Goal: Task Accomplishment & Management: Manage account settings

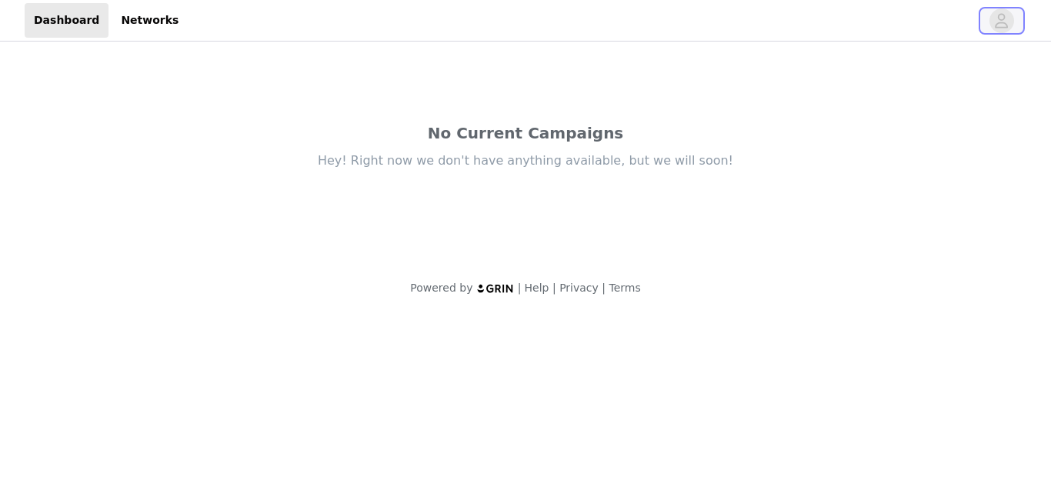
click at [996, 25] on icon "avatar" at bounding box center [1002, 20] width 15 height 25
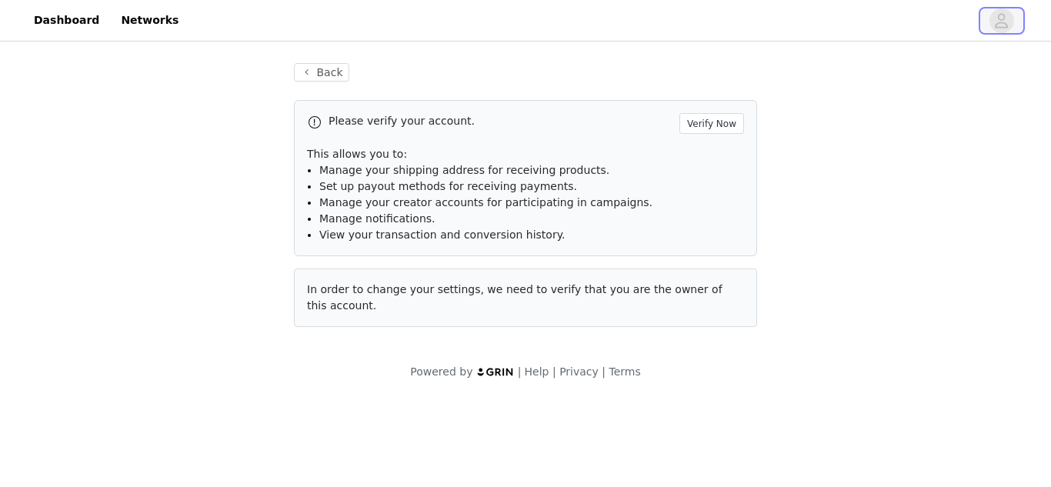
click at [995, 25] on icon "avatar" at bounding box center [1002, 20] width 15 height 25
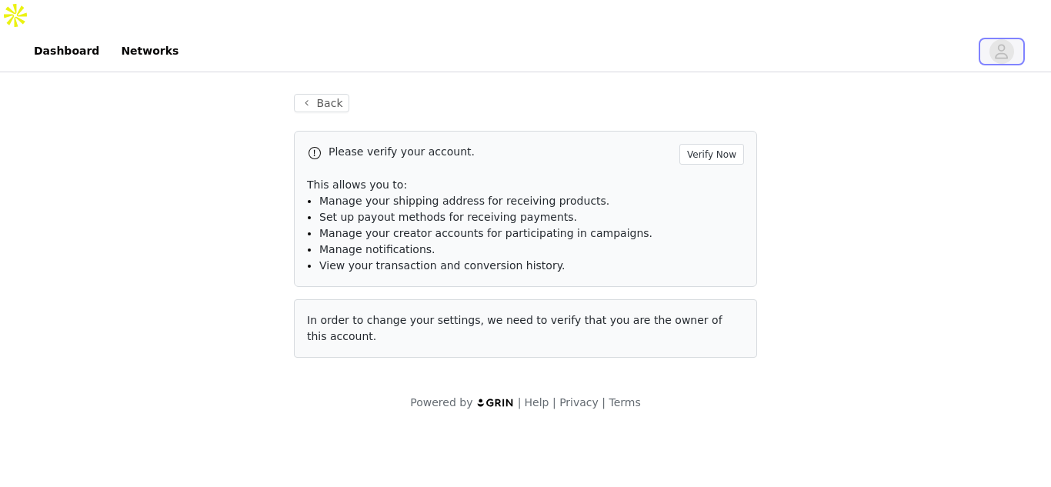
click at [1011, 39] on span "button" at bounding box center [1002, 51] width 25 height 25
click at [146, 34] on link "Networks" at bounding box center [150, 51] width 76 height 35
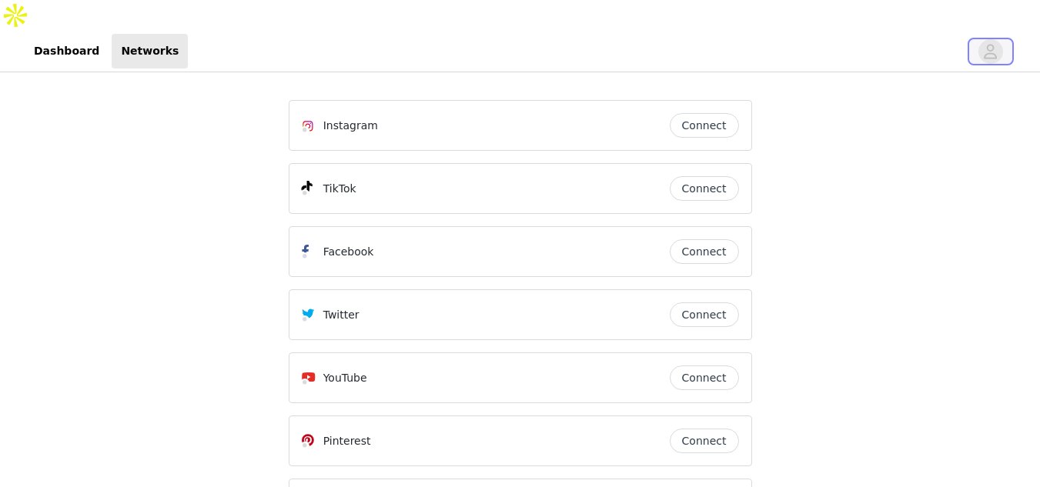
click at [985, 39] on icon "avatar" at bounding box center [990, 51] width 15 height 25
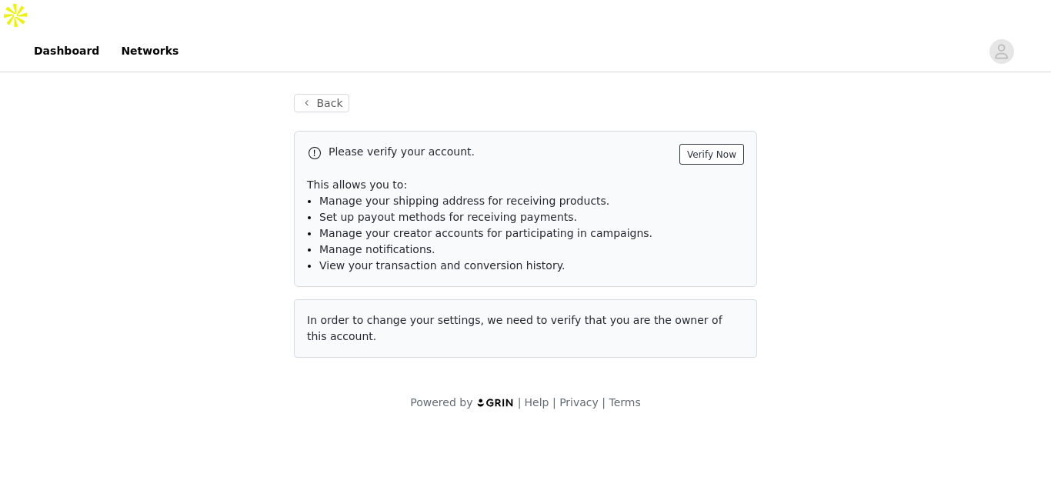
click at [702, 144] on button "Verify Now" at bounding box center [712, 154] width 65 height 21
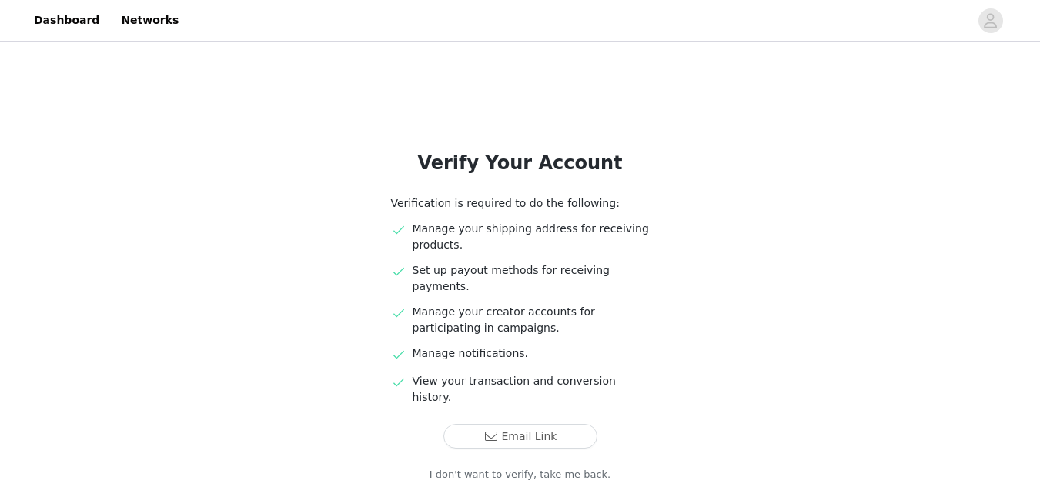
scroll to position [82, 0]
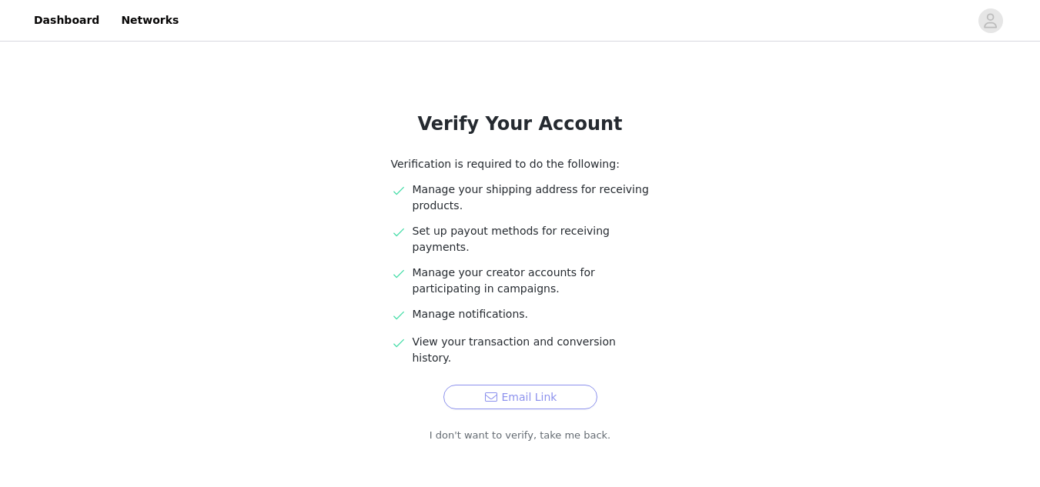
click at [550, 385] on button "Email Link" at bounding box center [520, 397] width 154 height 25
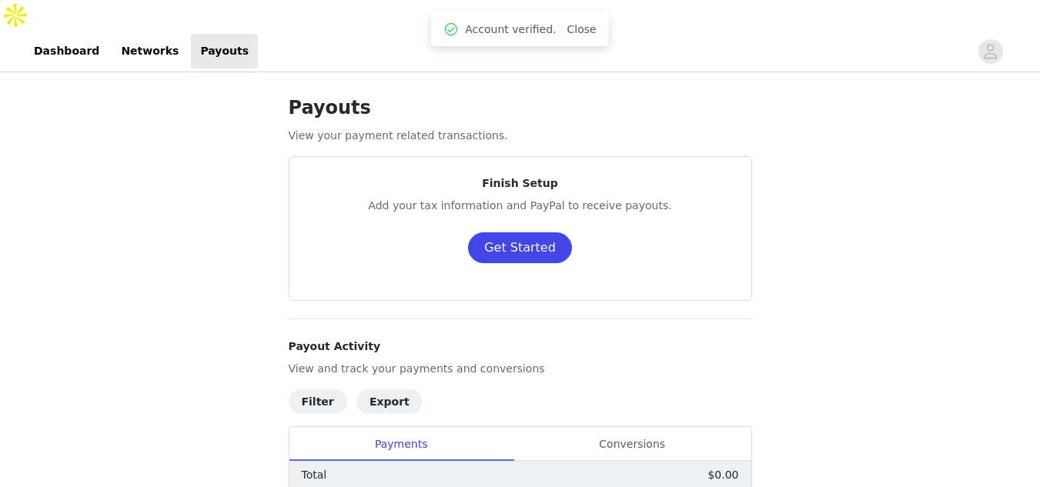
click at [550, 232] on button "Get Started" at bounding box center [520, 247] width 104 height 31
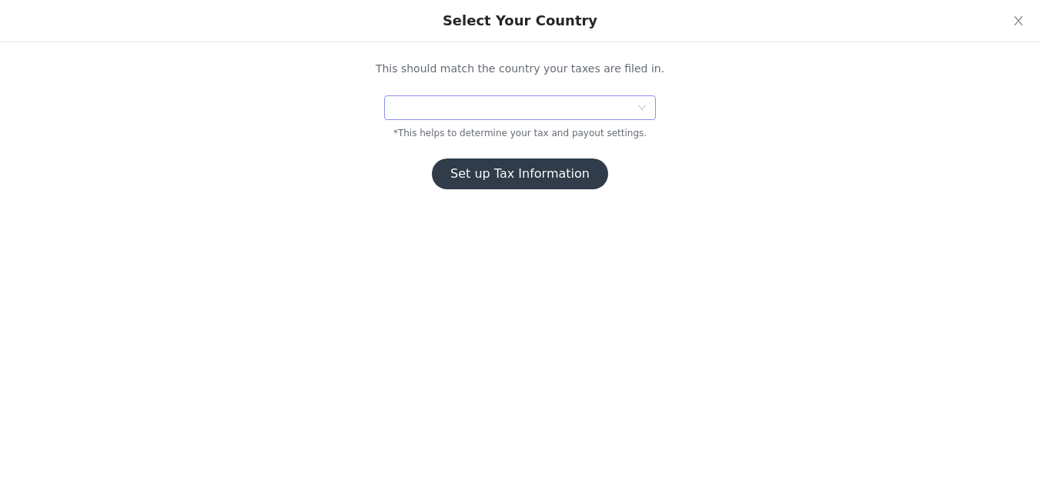
click at [557, 113] on div at bounding box center [514, 107] width 242 height 23
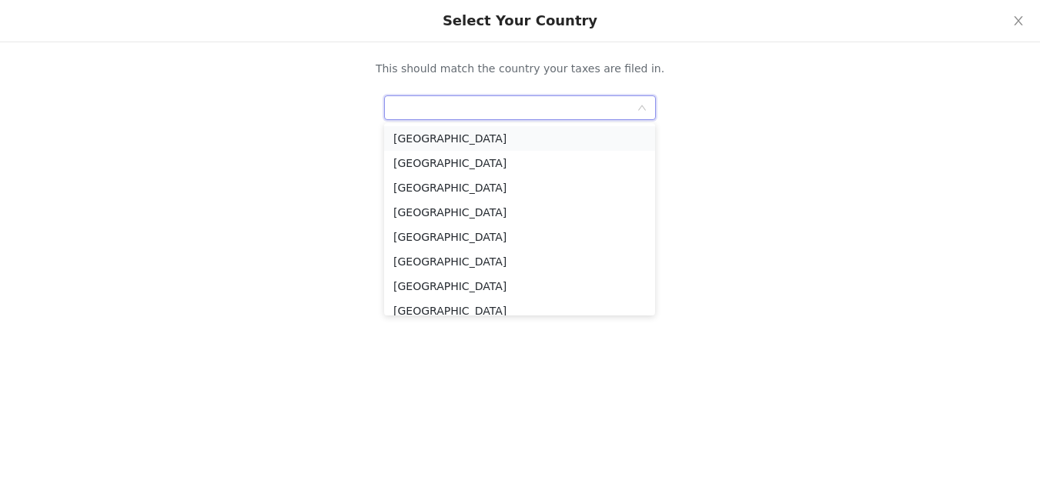
click at [545, 137] on li "United States" at bounding box center [519, 138] width 271 height 25
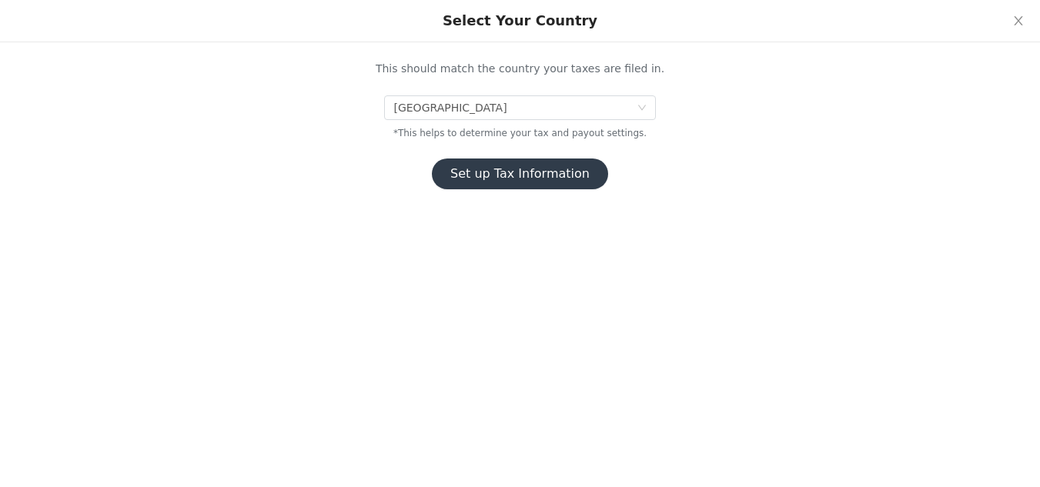
click at [552, 182] on button "Set up Tax Information" at bounding box center [520, 174] width 176 height 31
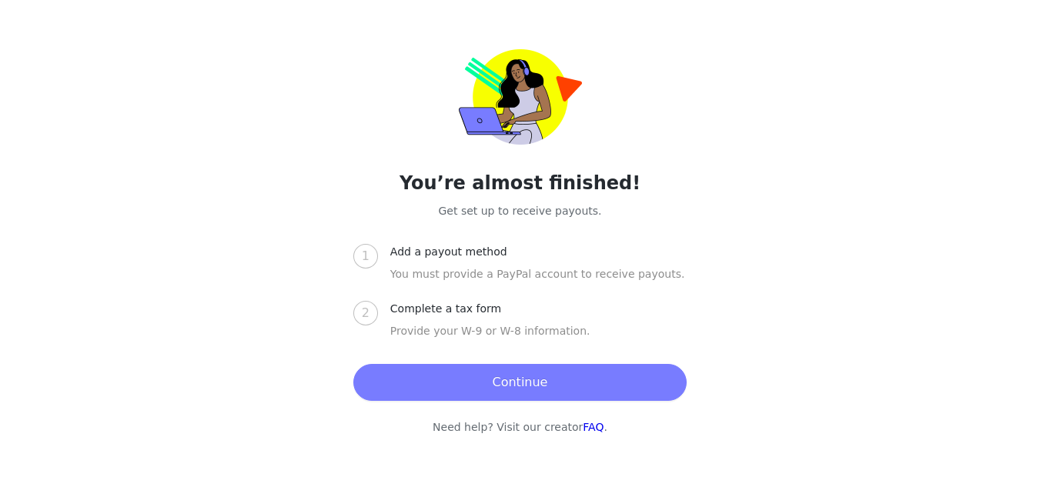
click at [535, 371] on button "Continue" at bounding box center [519, 382] width 333 height 37
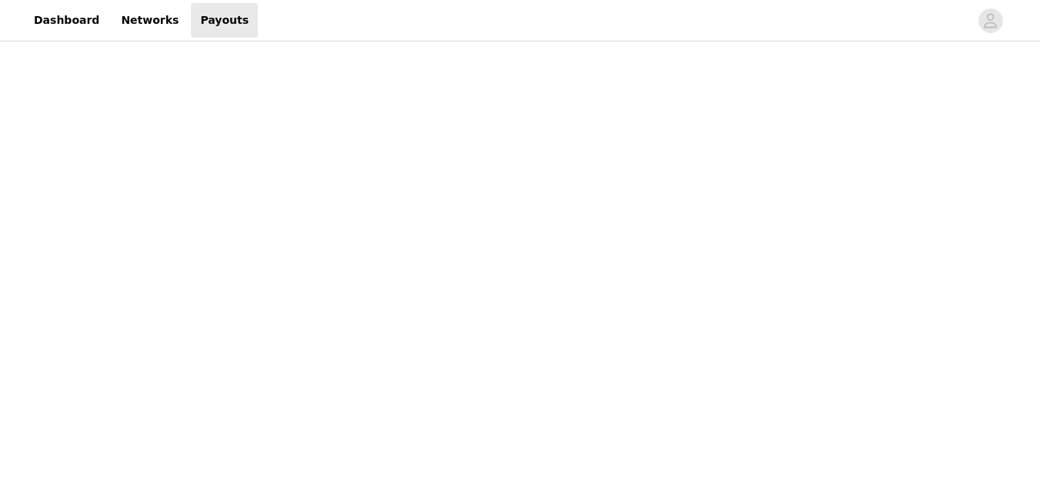
scroll to position [308, 0]
click at [910, 269] on div "Payouts View your payment related transactions. Payout Activity View and track …" at bounding box center [520, 351] width 1040 height 1167
click at [828, 341] on div "Payouts View your payment related transactions. Payout Activity View and track …" at bounding box center [520, 386] width 1040 height 1236
click at [836, 319] on div "Payouts View your payment related transactions. Payout Activity View and track …" at bounding box center [520, 309] width 1040 height 1236
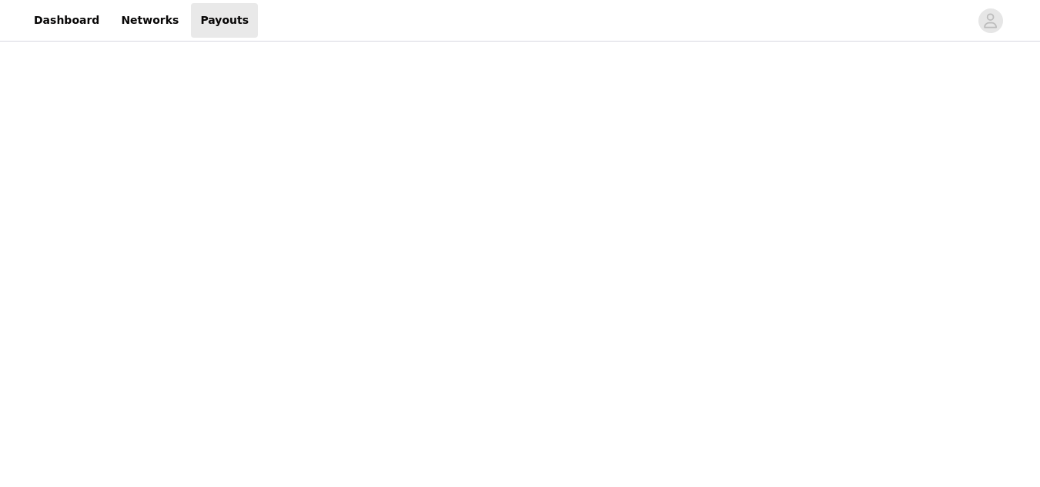
click at [816, 344] on div "Payouts View your payment related transactions. Payout Activity View and track …" at bounding box center [520, 309] width 1040 height 1236
click at [829, 253] on div "Payouts View your payment related transactions. Payout Activity View and track …" at bounding box center [520, 244] width 1040 height 1255
drag, startPoint x: 898, startPoint y: 112, endPoint x: 758, endPoint y: 288, distance: 224.6
click at [898, 112] on div "Payouts View your payment related transactions. Payout Activity View and track …" at bounding box center [520, 244] width 1040 height 1255
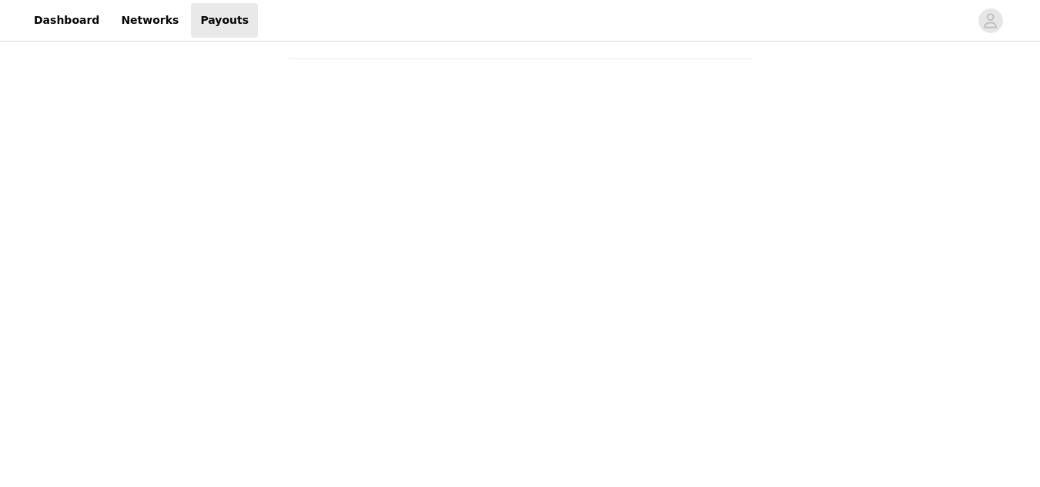
scroll to position [77, 0]
click at [132, 23] on link "Networks" at bounding box center [150, 20] width 76 height 35
